Goal: Transaction & Acquisition: Purchase product/service

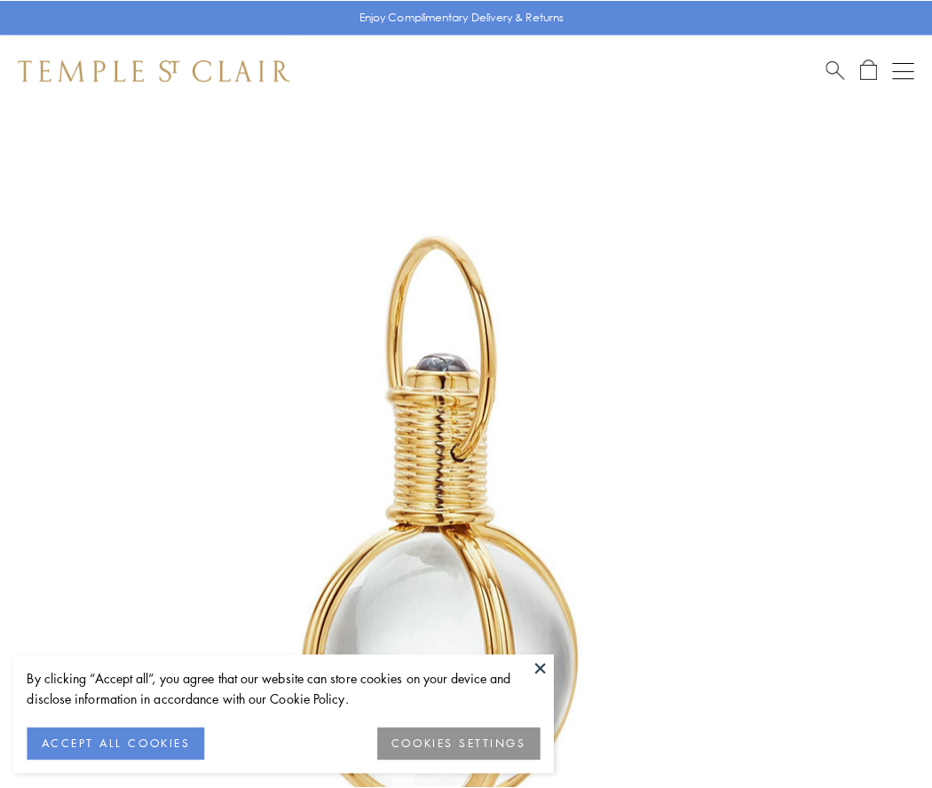
scroll to position [463, 0]
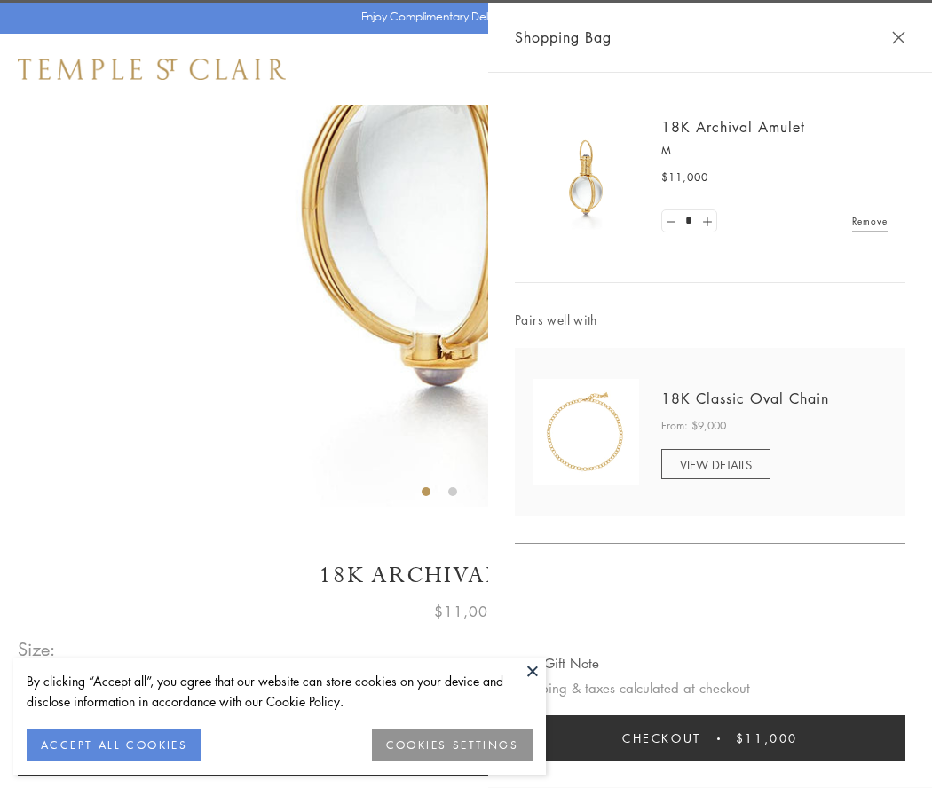
click at [710, 738] on button "Checkout $11,000" at bounding box center [710, 738] width 391 height 46
